Goal: Transaction & Acquisition: Purchase product/service

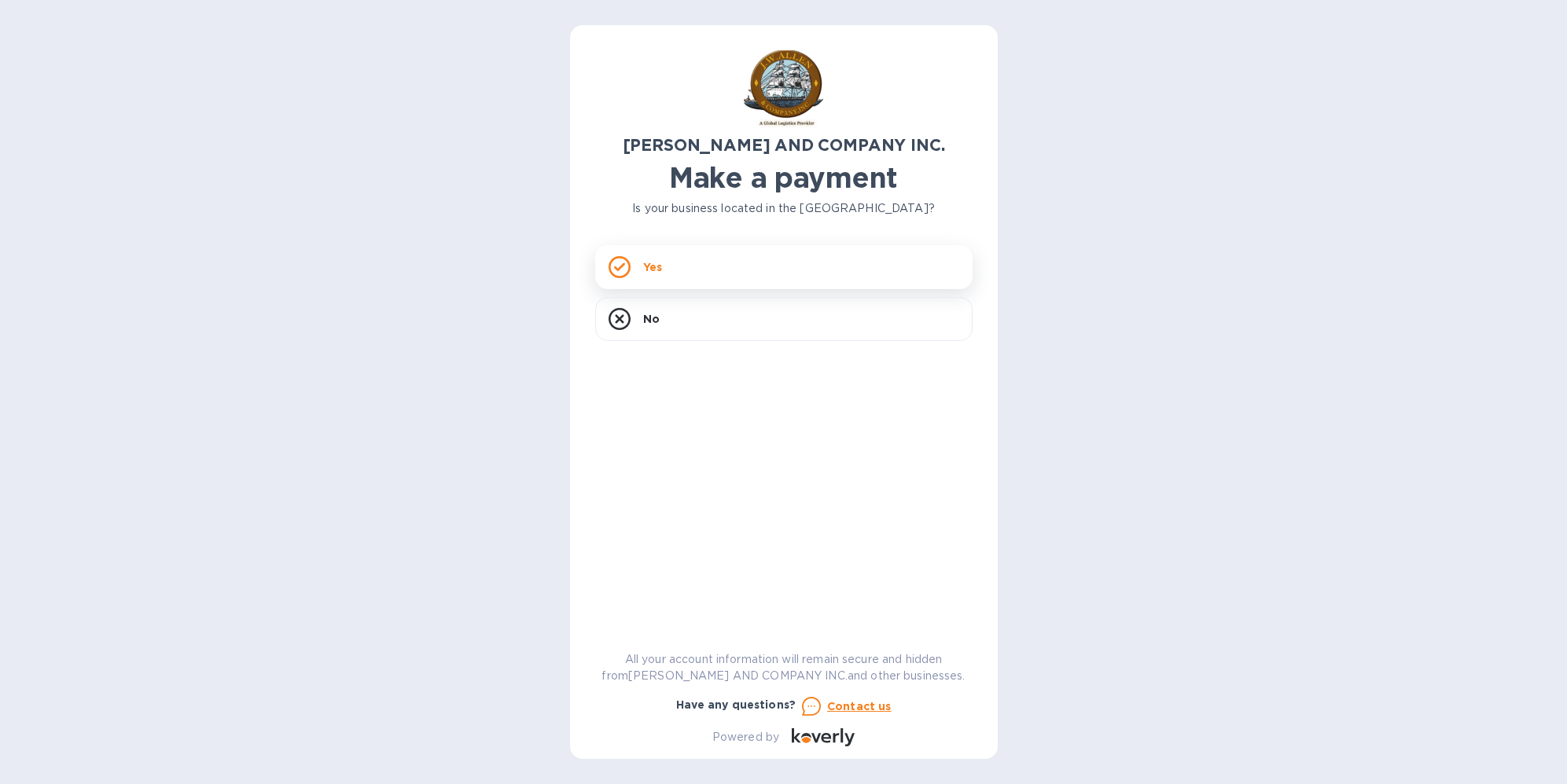
click at [676, 270] on div "Yes" at bounding box center [784, 267] width 378 height 44
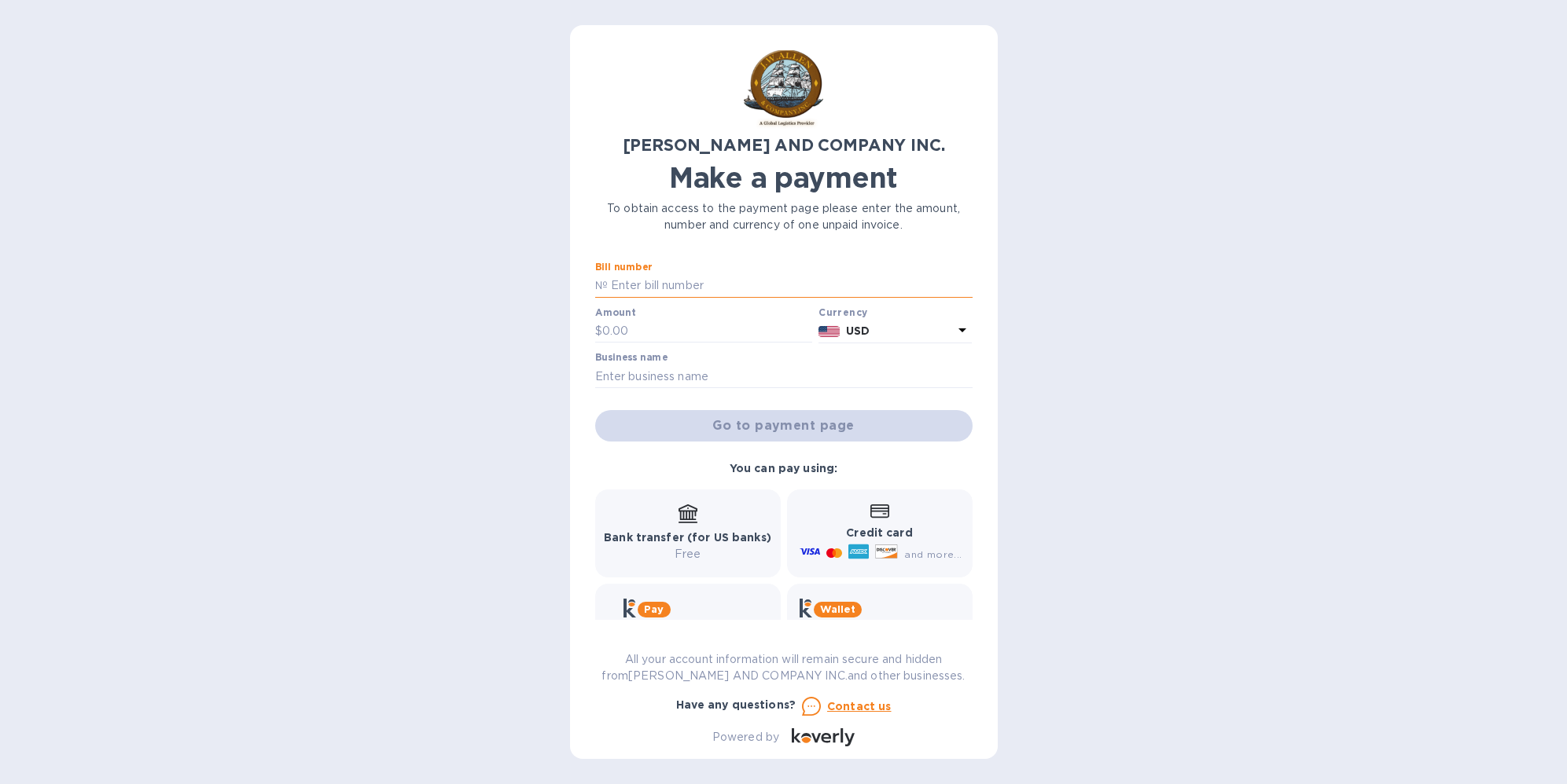
click at [690, 287] on input "text" at bounding box center [790, 286] width 365 height 24
type input "AC03507-02"
type input "459.54"
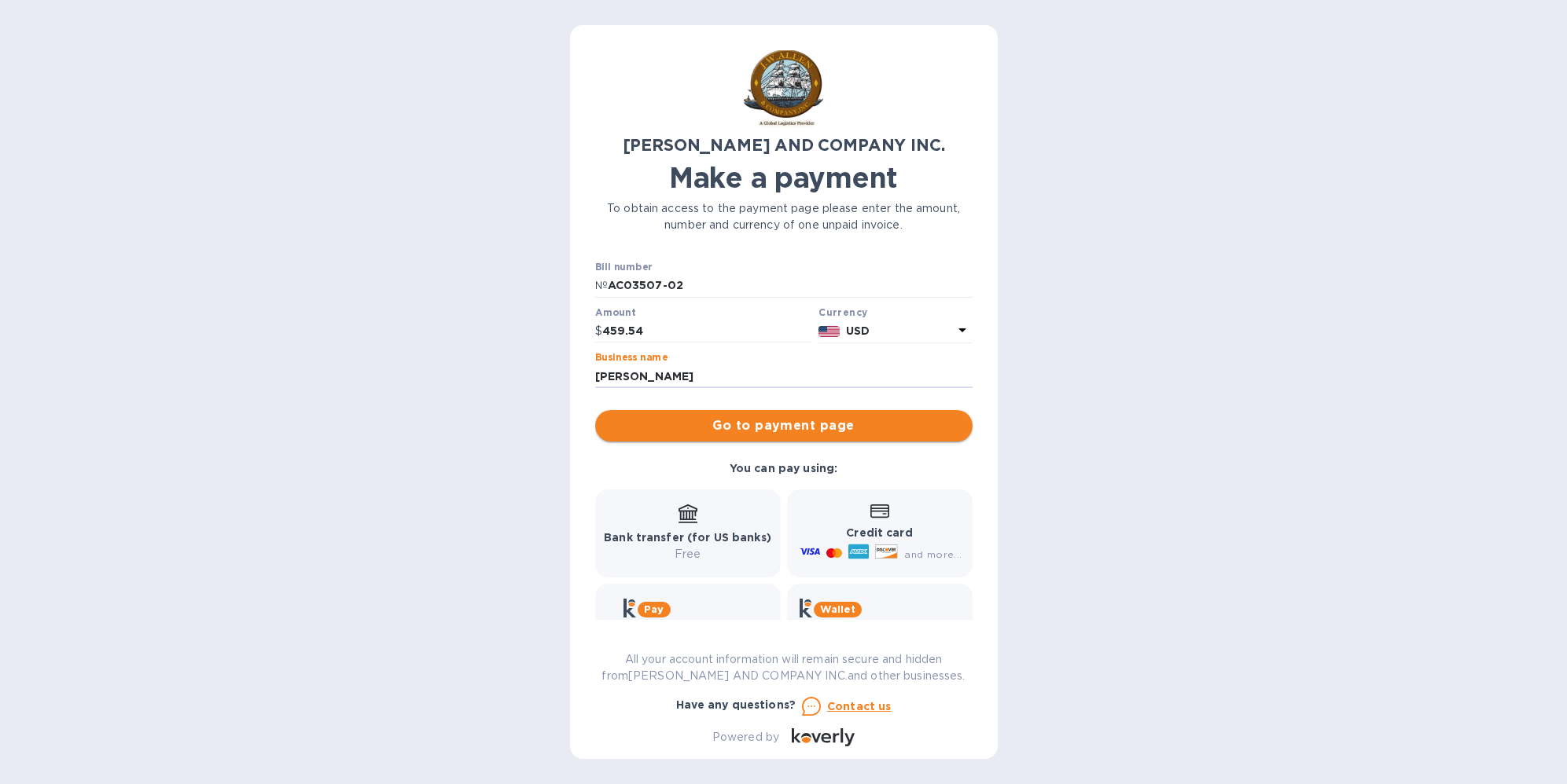
type input "[PERSON_NAME]"
click at [806, 431] on span "Go to payment page" at bounding box center [784, 426] width 352 height 19
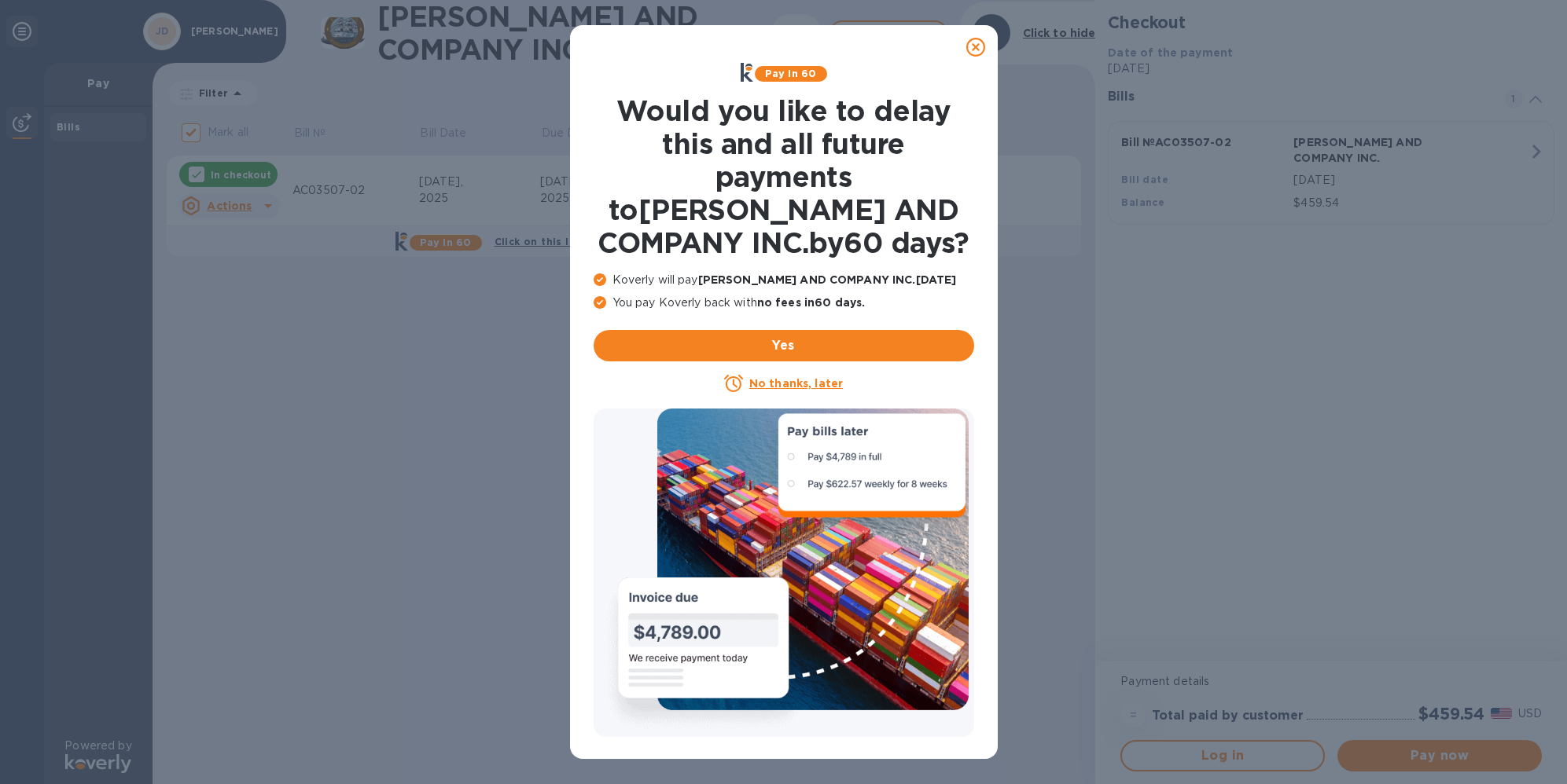
click at [971, 47] on icon at bounding box center [975, 47] width 19 height 19
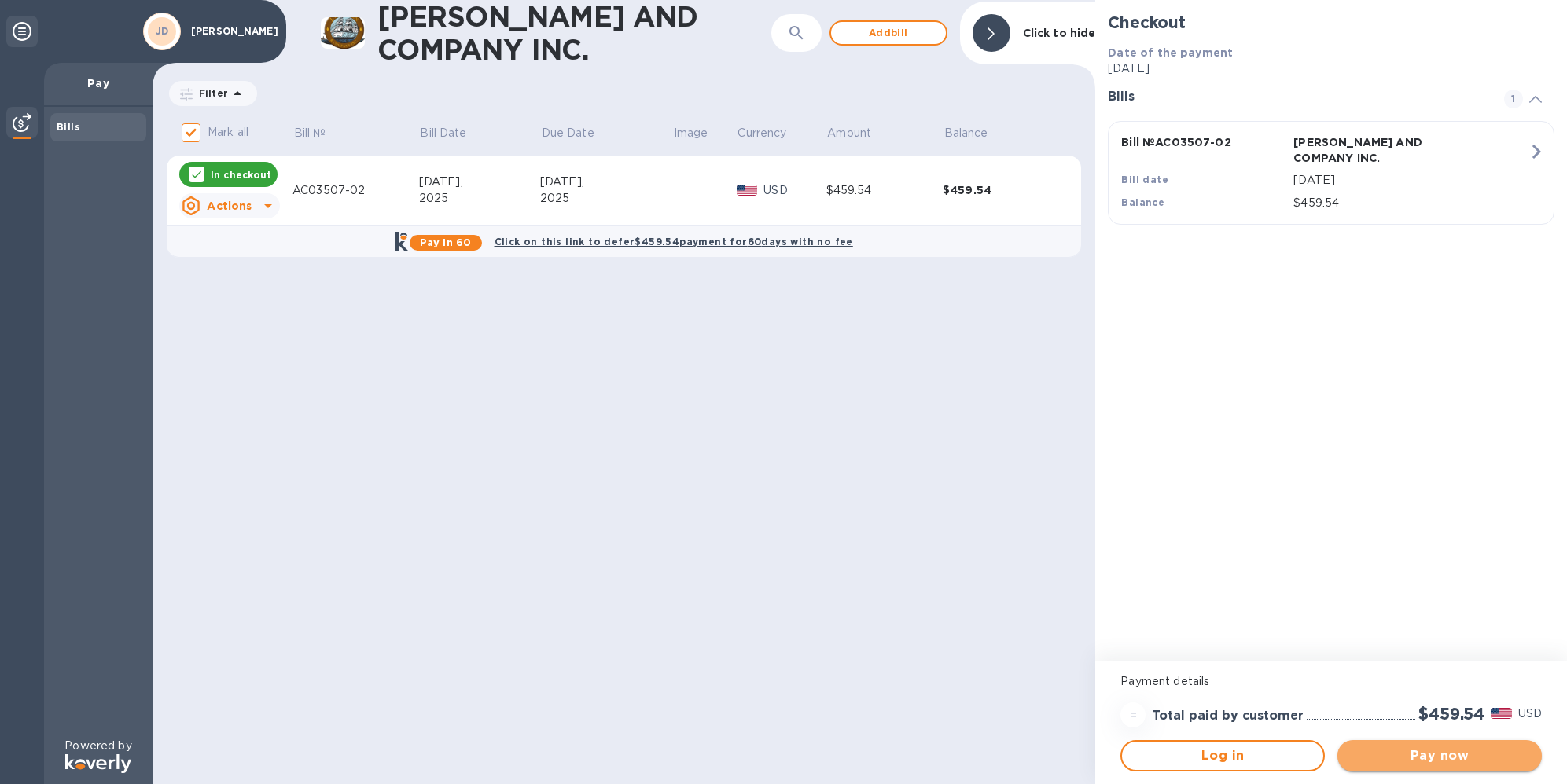
click at [1434, 749] on span "Pay now" at bounding box center [1439, 756] width 179 height 19
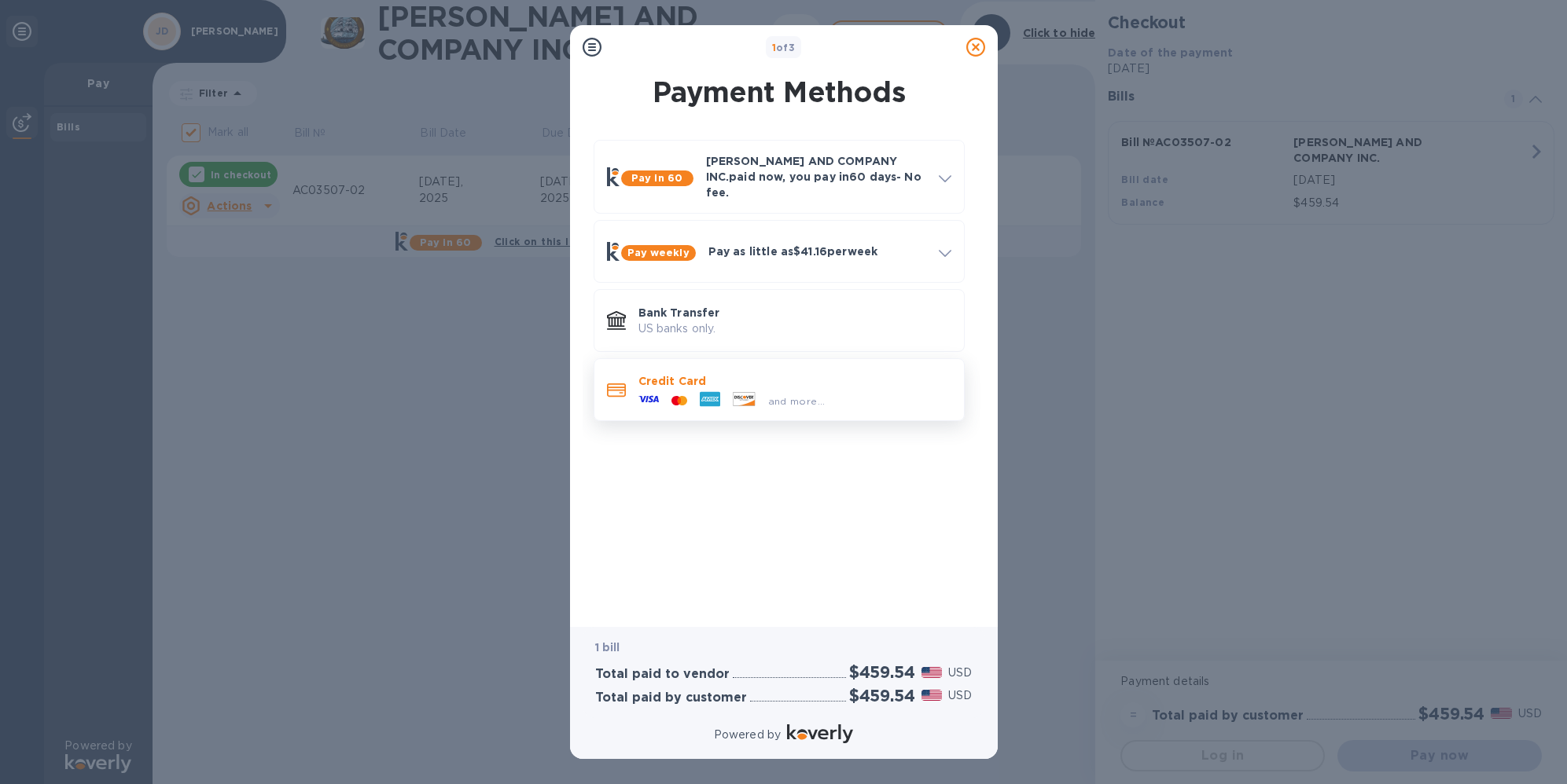
click at [701, 392] on icon at bounding box center [710, 399] width 21 height 15
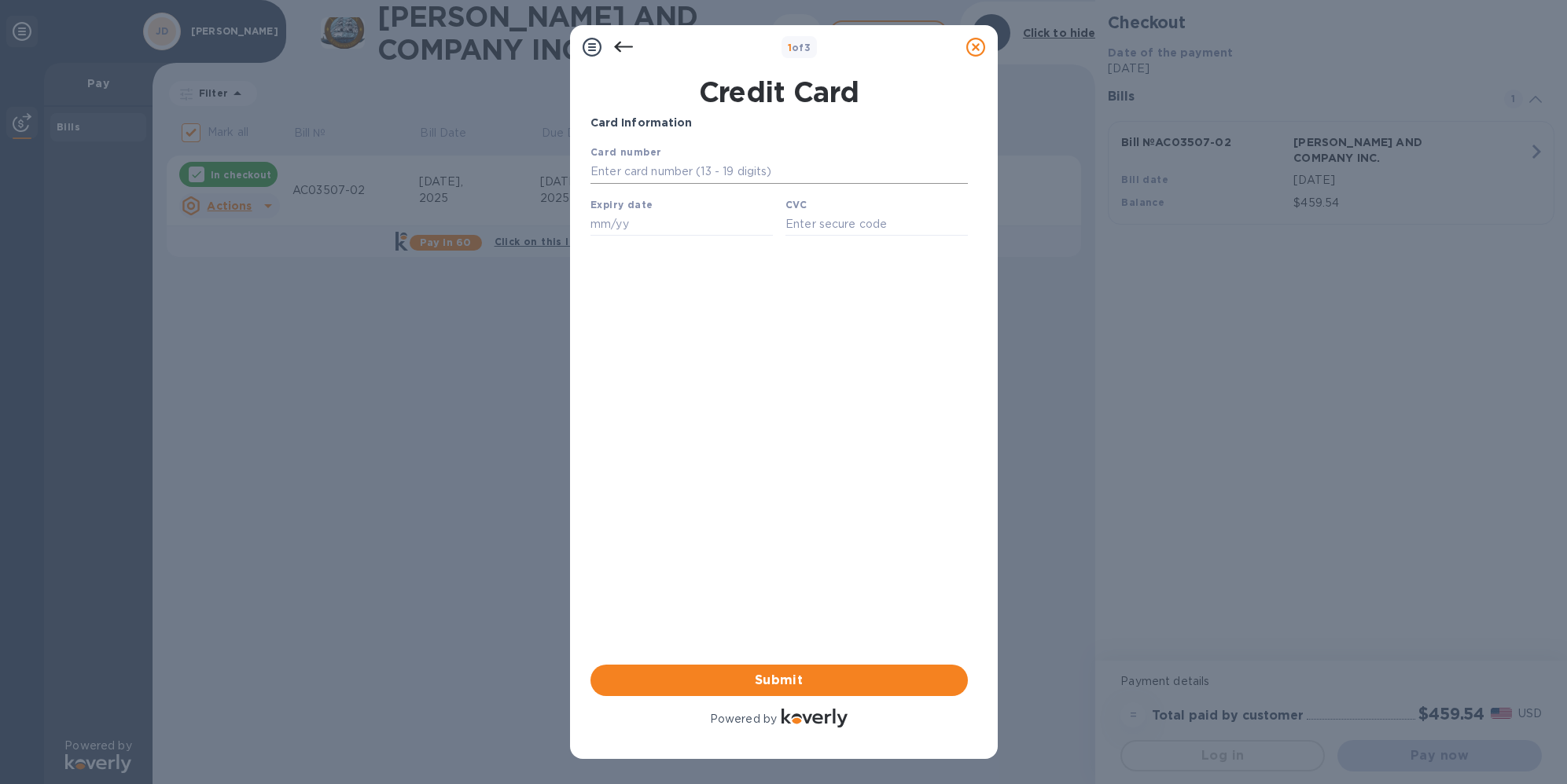
click at [646, 170] on input "text" at bounding box center [778, 172] width 378 height 24
type input "[CREDIT_CARD_NUMBER]"
click at [706, 230] on input "text" at bounding box center [680, 224] width 182 height 24
type input "01/29"
click at [800, 220] on input "text" at bounding box center [875, 224] width 182 height 24
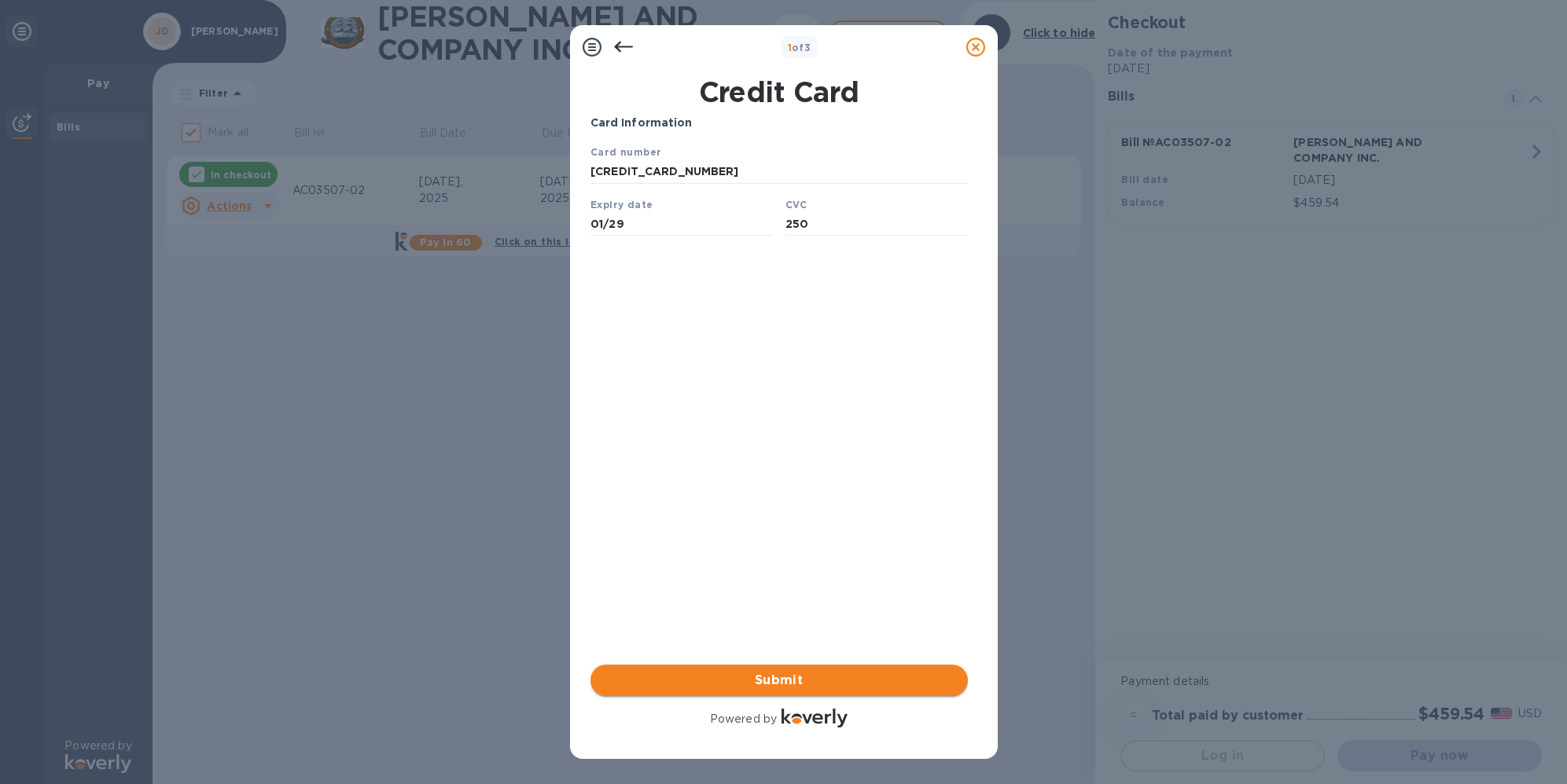
type input "250"
click at [734, 689] on span "Submit" at bounding box center [779, 680] width 352 height 19
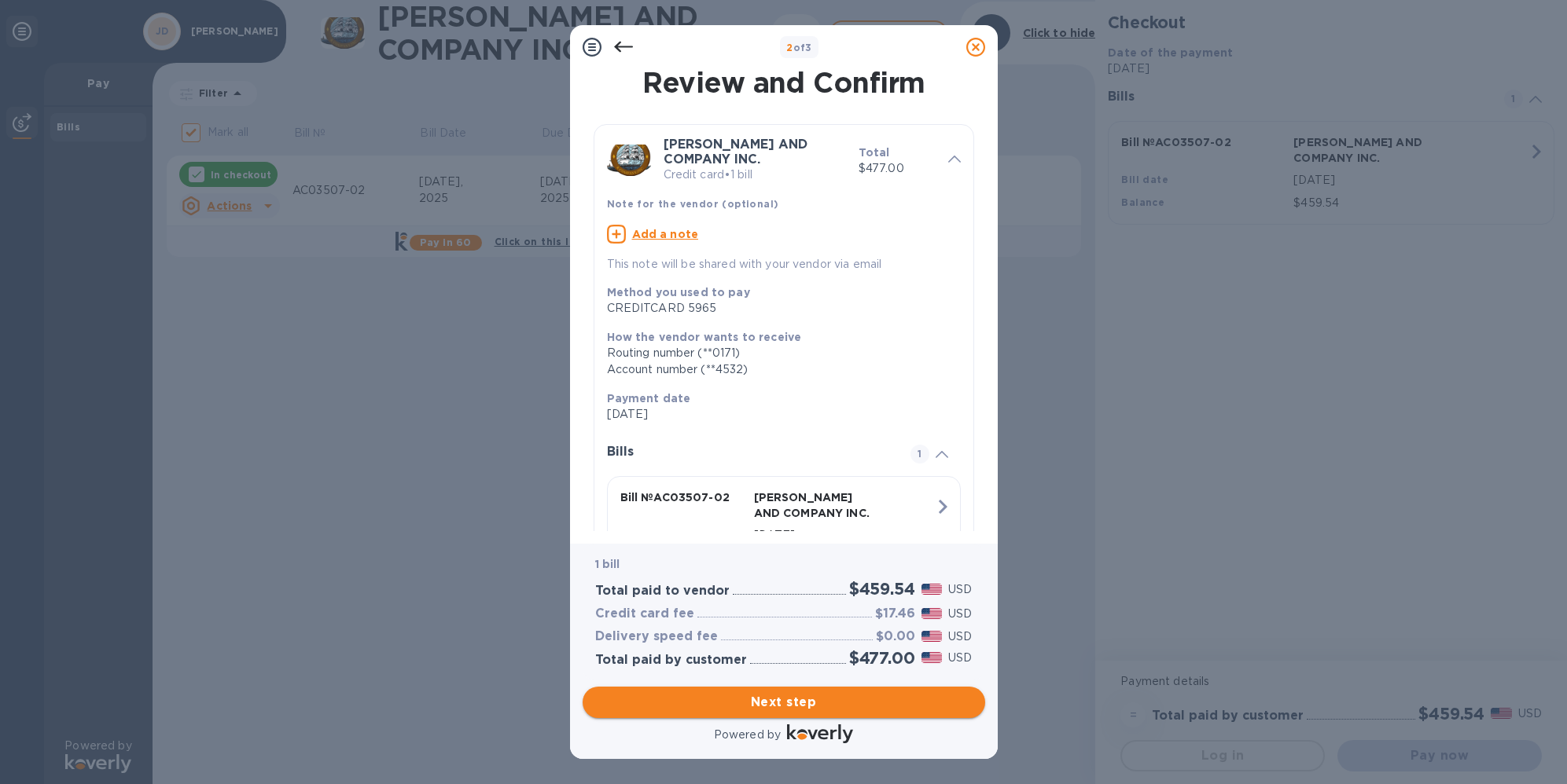
click at [777, 701] on span "Next step" at bounding box center [784, 702] width 378 height 19
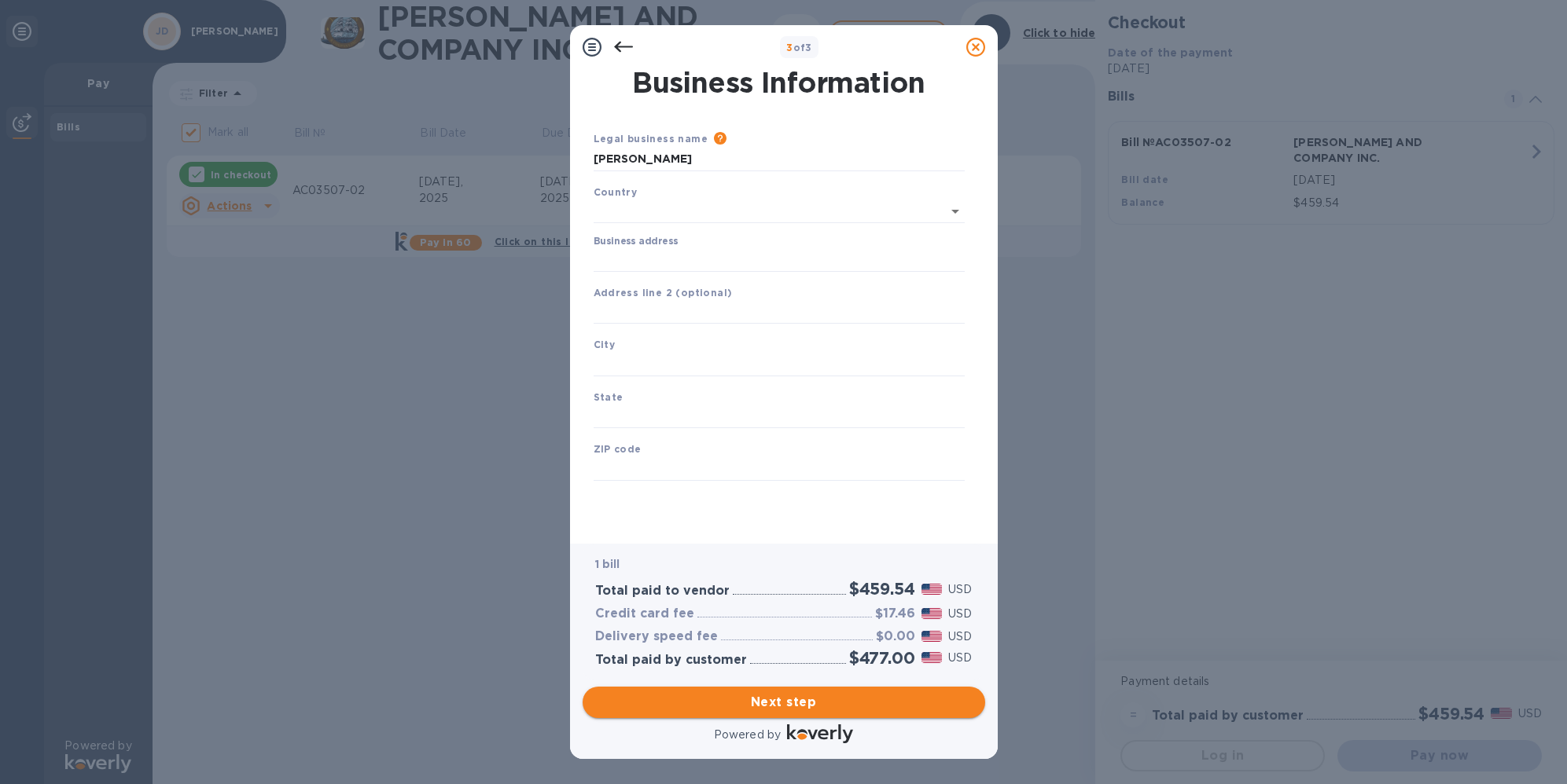
type input "[GEOGRAPHIC_DATA]"
click at [625, 308] on input "text" at bounding box center [779, 309] width 371 height 24
type input "[STREET_ADDRESS]"
type input "[GEOGRAPHIC_DATA]"
type input "l"
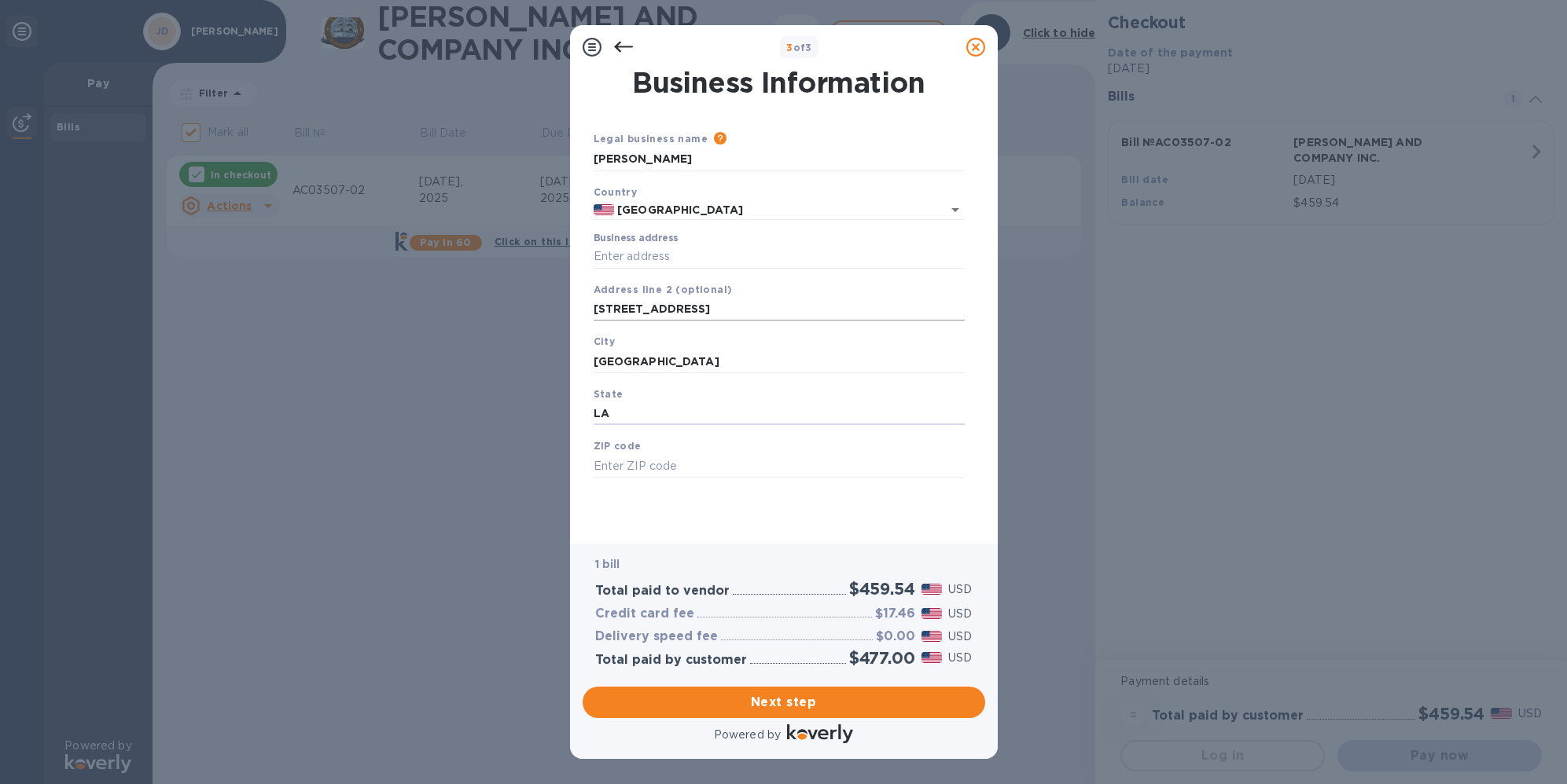
type input "LA"
type input "70471"
click at [810, 691] on button "Next step" at bounding box center [784, 702] width 402 height 32
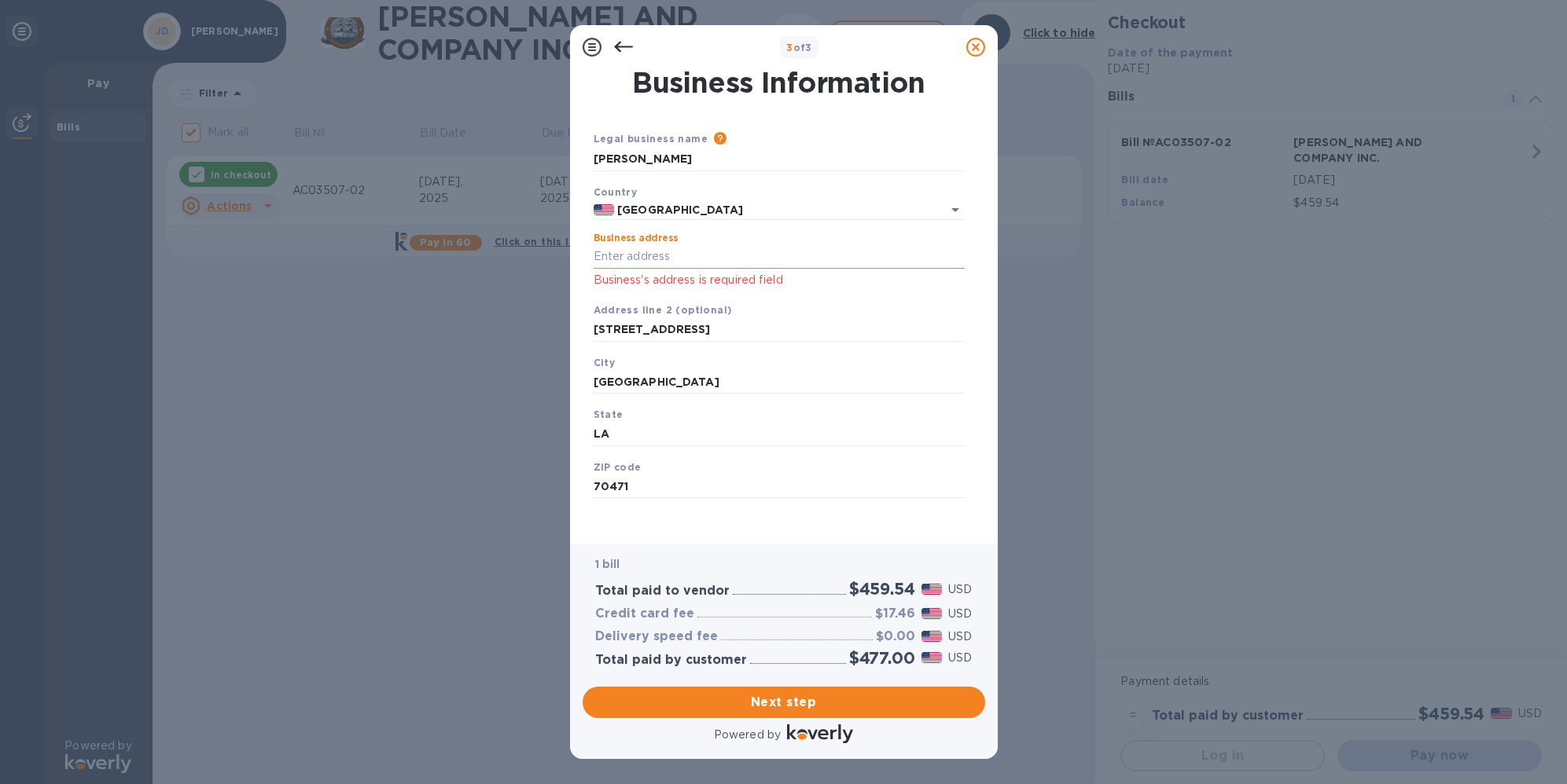
click at [660, 256] on input "Business address" at bounding box center [779, 257] width 371 height 24
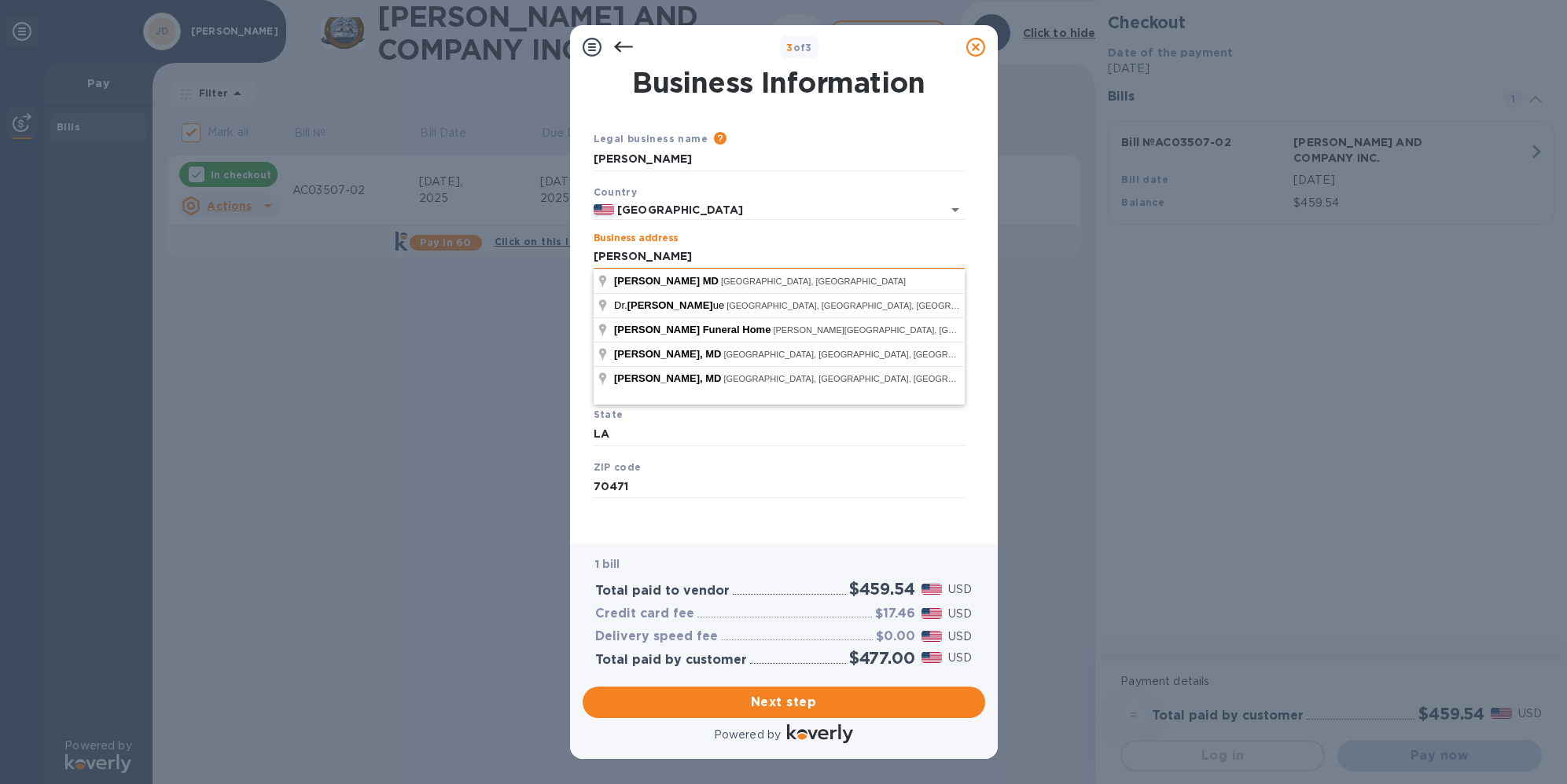
type input "[PERSON_NAME]"
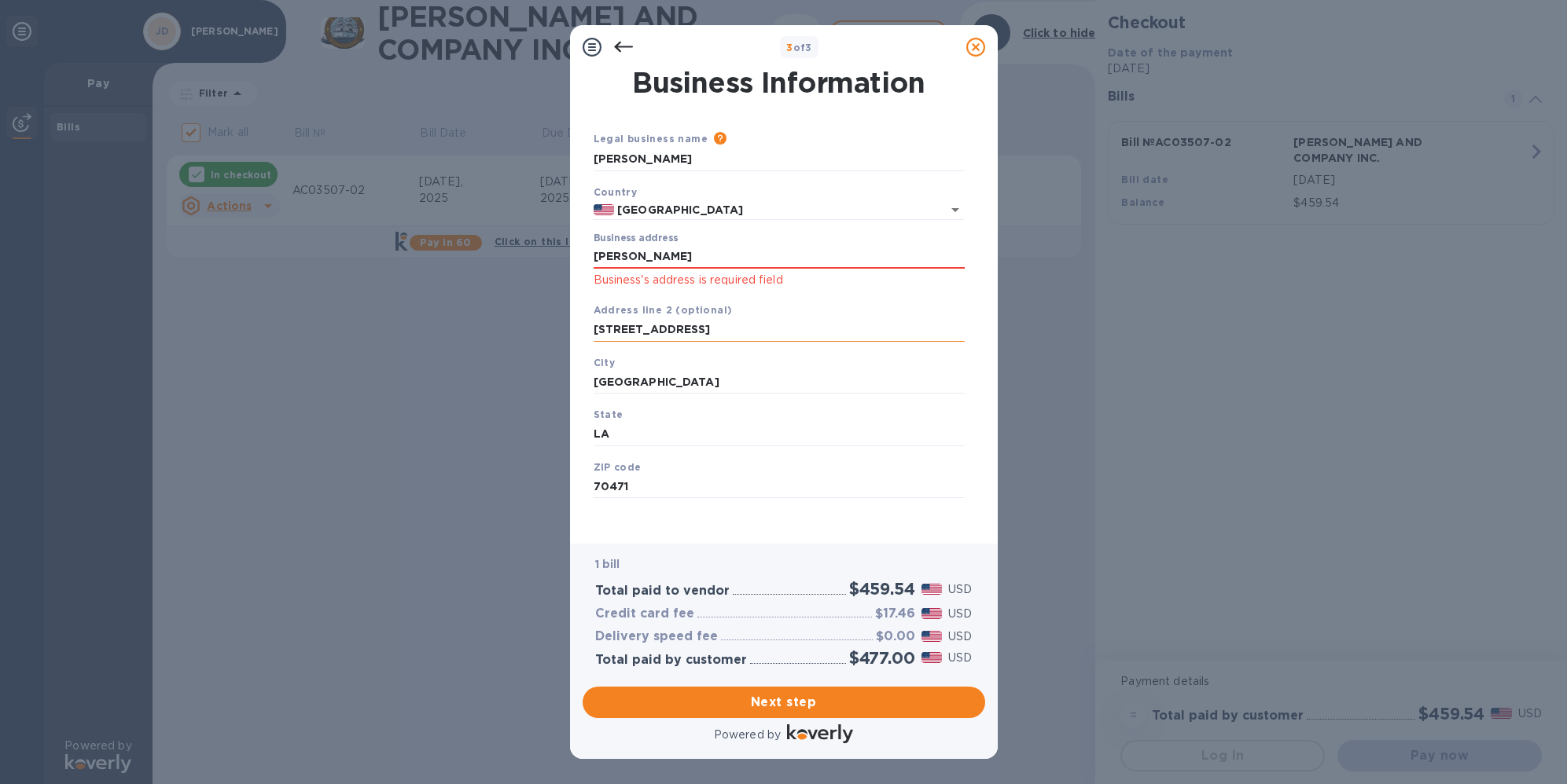
click at [841, 330] on input "[STREET_ADDRESS]" at bounding box center [779, 330] width 371 height 24
click at [802, 699] on span "Next step" at bounding box center [784, 702] width 378 height 19
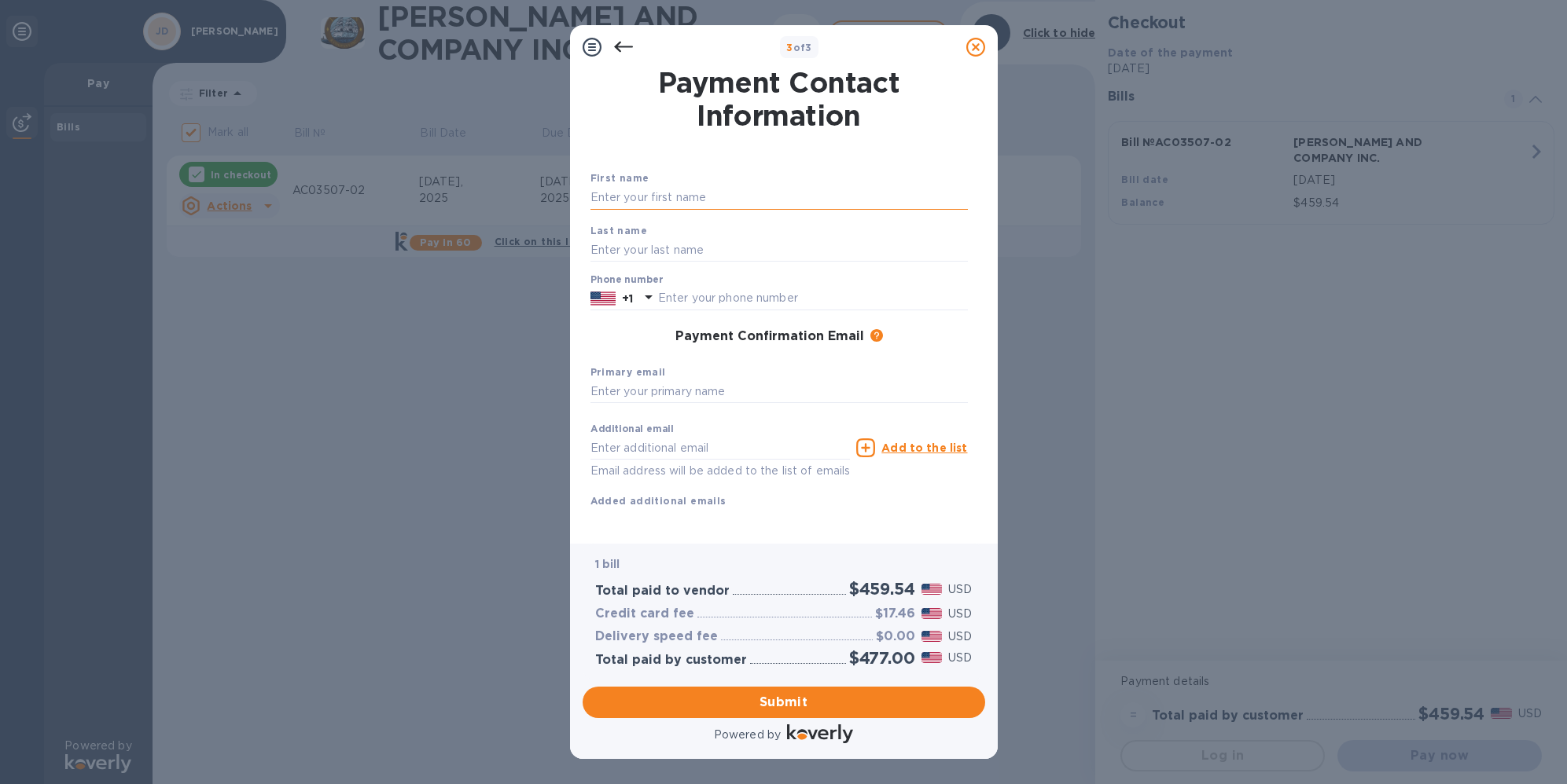
click at [660, 199] on input "text" at bounding box center [779, 198] width 378 height 24
type input "[PERSON_NAME]"
type input "9859660327"
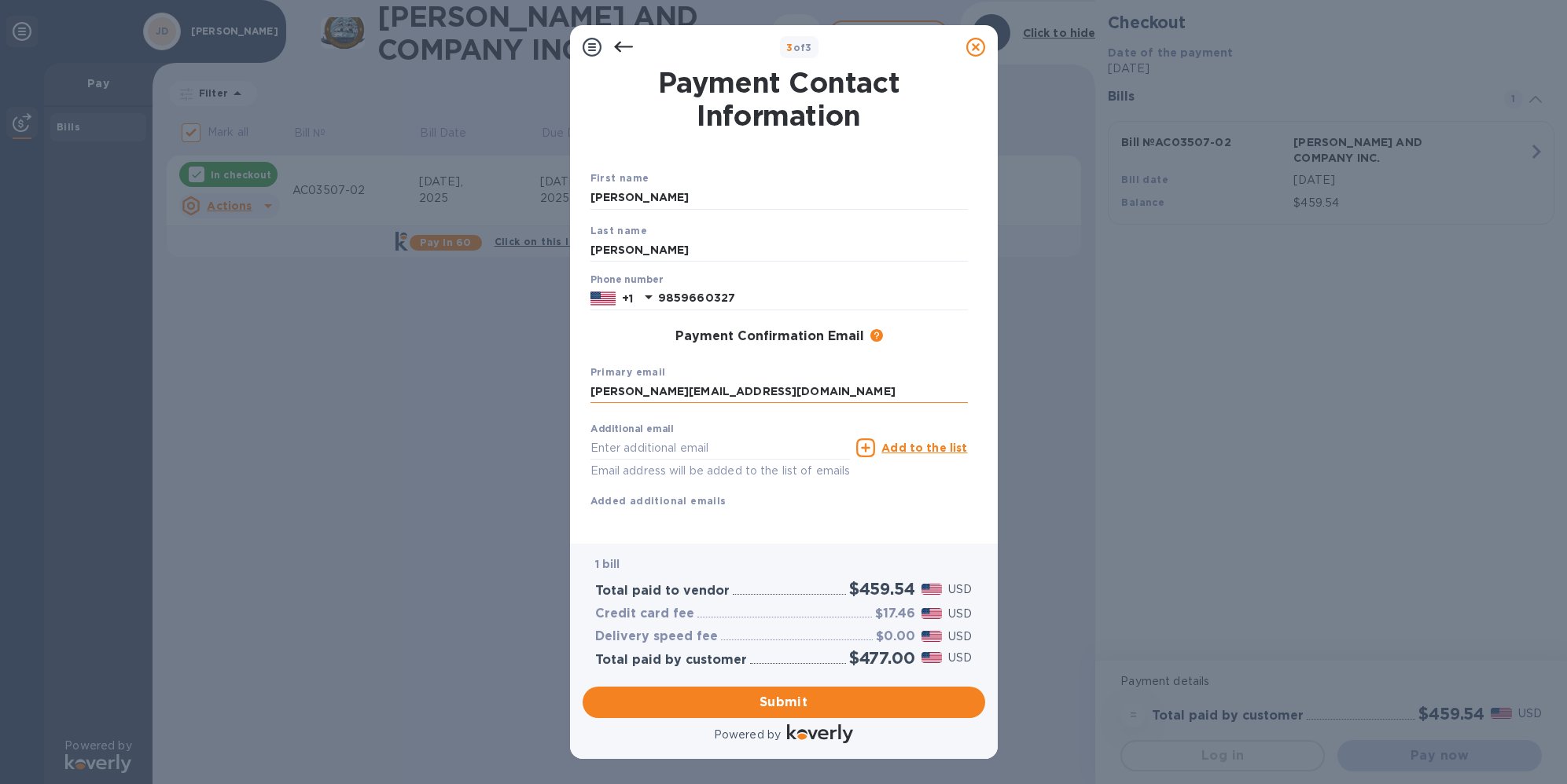
type input "[PERSON_NAME][EMAIL_ADDRESS][DOMAIN_NAME]"
click at [732, 695] on span "Submit" at bounding box center [784, 702] width 378 height 19
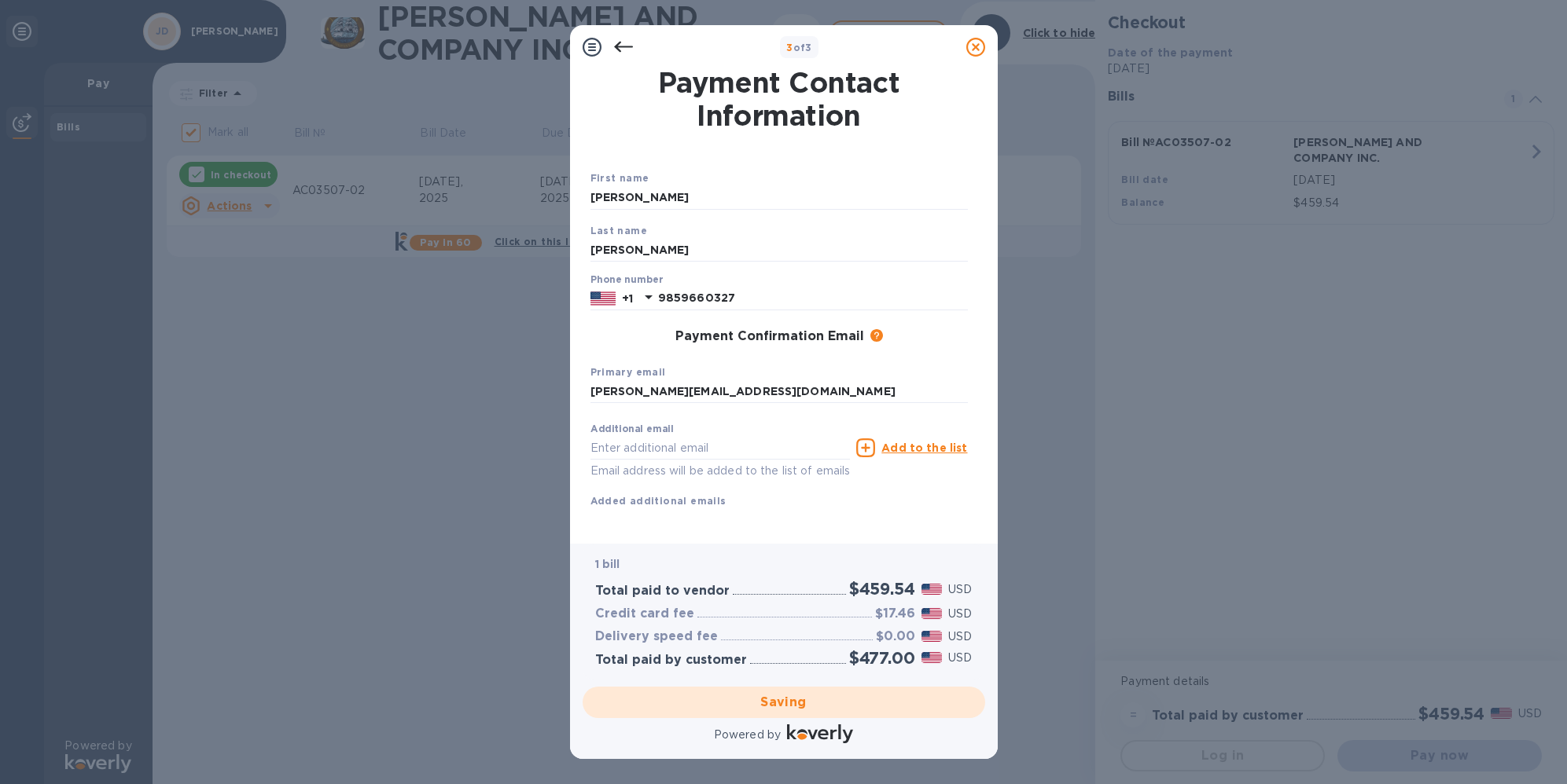
checkbox input "false"
